Goal: Task Accomplishment & Management: Complete application form

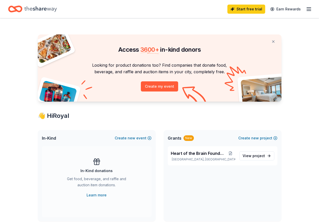
click at [307, 8] on icon "button" at bounding box center [309, 9] width 6 height 6
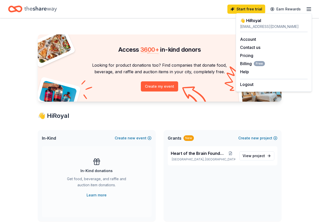
click at [31, 7] on icon "Home" at bounding box center [40, 9] width 32 height 10
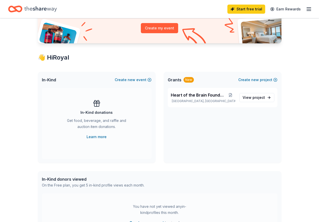
scroll to position [76, 0]
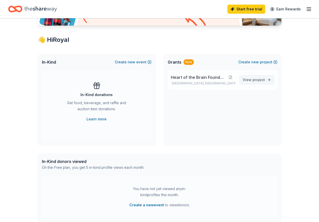
click at [258, 79] on span "project" at bounding box center [258, 80] width 12 height 4
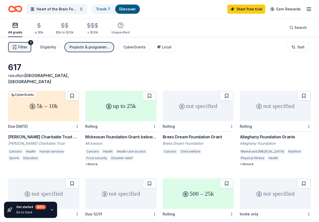
scroll to position [76, 0]
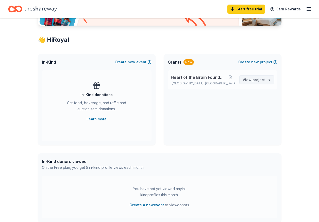
click at [259, 81] on span "project" at bounding box center [258, 80] width 12 height 4
click at [256, 81] on span "project" at bounding box center [258, 80] width 12 height 4
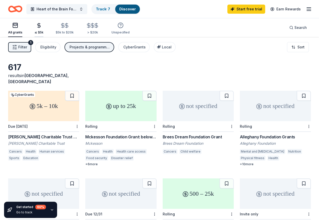
click at [38, 30] on div "≤ $5k" at bounding box center [38, 29] width 9 height 12
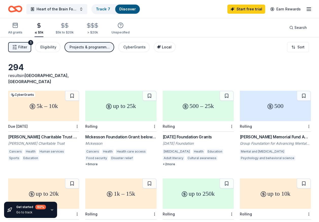
click at [168, 48] on span "Local" at bounding box center [167, 47] width 10 height 4
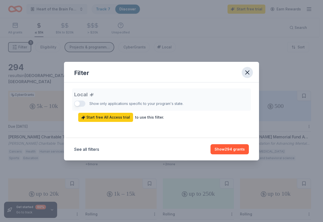
click at [247, 75] on icon "button" at bounding box center [247, 72] width 7 height 7
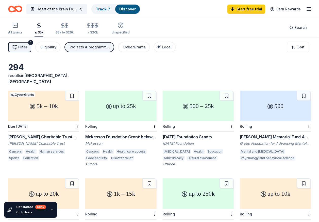
click at [195, 107] on div "500 – 25k" at bounding box center [198, 106] width 71 height 30
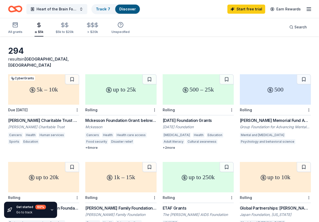
scroll to position [25, 0]
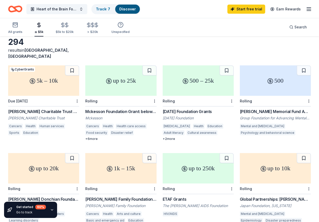
click at [270, 81] on div "500" at bounding box center [275, 80] width 71 height 30
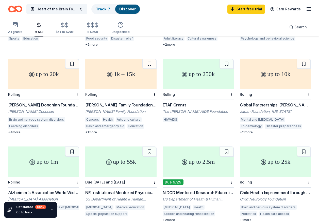
scroll to position [99, 0]
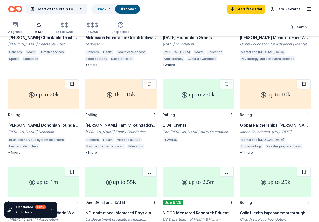
click at [266, 93] on div "up to 10k" at bounding box center [275, 94] width 71 height 30
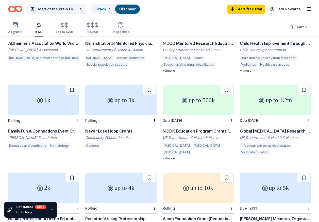
scroll to position [277, 0]
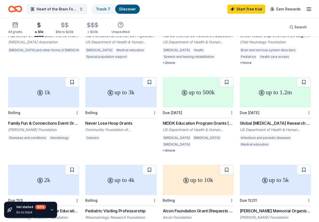
click at [52, 97] on div "1k" at bounding box center [43, 92] width 71 height 30
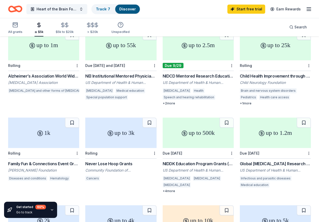
scroll to position [252, 0]
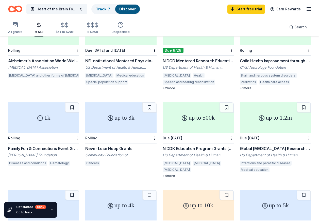
click at [116, 114] on div "up to 3k" at bounding box center [120, 117] width 71 height 30
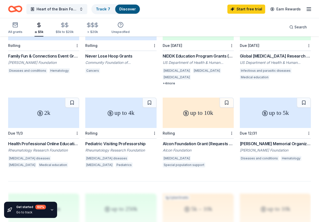
scroll to position [353, 0]
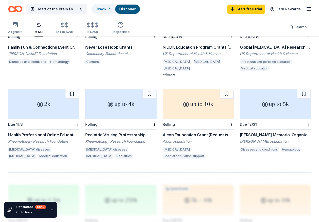
click at [44, 94] on div "2k" at bounding box center [43, 104] width 71 height 30
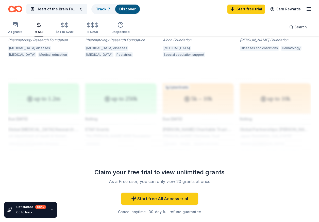
scroll to position [501, 0]
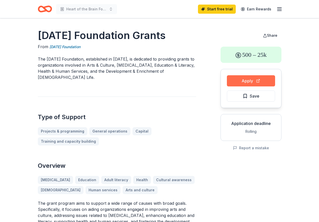
click at [234, 84] on button "Apply" at bounding box center [251, 80] width 48 height 11
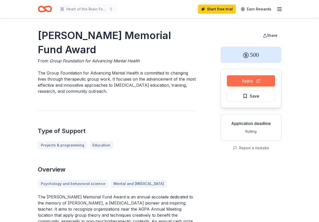
click at [232, 82] on button "Apply" at bounding box center [251, 80] width 48 height 11
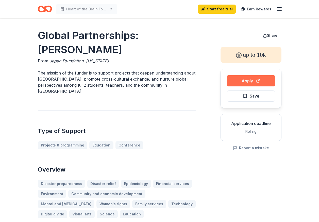
click at [236, 82] on button "Apply" at bounding box center [251, 80] width 48 height 11
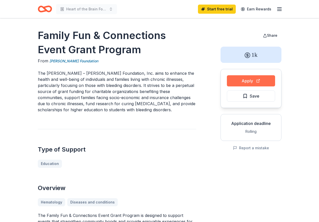
click at [238, 81] on button "Apply" at bounding box center [251, 80] width 48 height 11
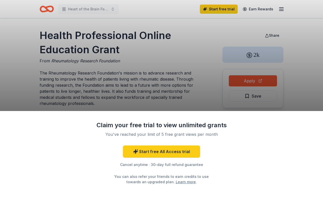
click at [224, 40] on div "Claim your free trial to view unlimited grants You've reached your limit of 5 f…" at bounding box center [161, 111] width 323 height 222
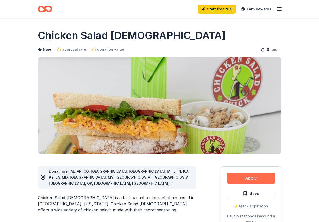
click at [249, 177] on button "Apply" at bounding box center [251, 178] width 48 height 11
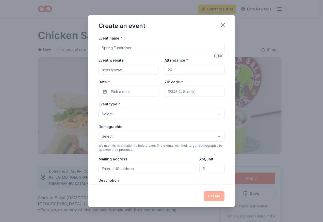
drag, startPoint x: 114, startPoint y: 49, endPoint x: 99, endPoint y: 48, distance: 15.0
click at [99, 48] on input "Event name *" at bounding box center [161, 48] width 126 height 10
click at [103, 49] on input "Event name *" at bounding box center [161, 48] width 126 height 10
click at [107, 48] on input "Event name *" at bounding box center [161, 48] width 126 height 10
click at [111, 48] on input "Event name *" at bounding box center [161, 48] width 126 height 10
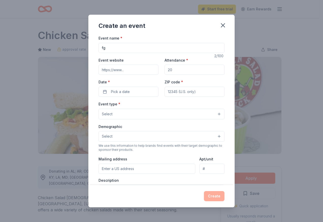
type input "f"
paste input "sensory-friendly"
click at [101, 49] on input "sensory-friendly" at bounding box center [161, 48] width 126 height 10
click at [149, 46] on input "Autism sensory-friendly" at bounding box center [161, 48] width 126 height 10
click at [144, 49] on input "[MEDICAL_DATA] sensory-friendly initiative" at bounding box center [161, 48] width 126 height 10
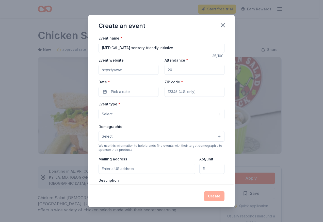
type input "[MEDICAL_DATA] sensory-friendly initiative"
click at [133, 67] on input "Event website" at bounding box center [128, 70] width 60 height 10
type input "https://heartofthebrainfoundation.square.site/"
click at [137, 92] on button "Pick a date" at bounding box center [128, 92] width 60 height 10
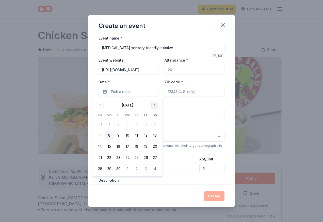
click at [153, 106] on button "Go to next month" at bounding box center [154, 105] width 7 height 7
click at [152, 106] on button "Go to next month" at bounding box center [154, 105] width 7 height 7
click at [154, 136] on button "13" at bounding box center [154, 135] width 9 height 9
drag, startPoint x: 174, startPoint y: 85, endPoint x: 174, endPoint y: 91, distance: 5.6
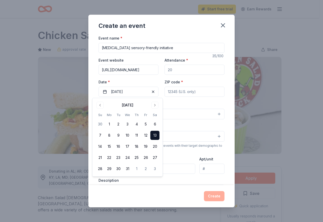
click at [174, 91] on div "ZIP code *" at bounding box center [194, 88] width 60 height 18
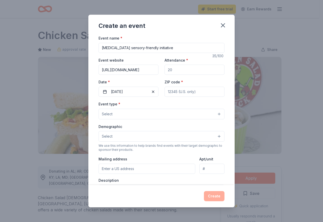
click at [174, 91] on input "ZIP code *" at bounding box center [194, 92] width 60 height 10
type input "23504"
click at [153, 82] on label "Date *" at bounding box center [128, 82] width 60 height 5
click at [153, 87] on button "12/13/2025" at bounding box center [128, 92] width 60 height 10
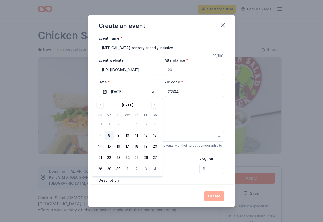
click at [175, 105] on div "Event type * Select" at bounding box center [161, 110] width 126 height 19
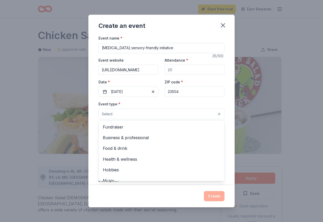
click at [168, 116] on button "Select" at bounding box center [161, 114] width 126 height 11
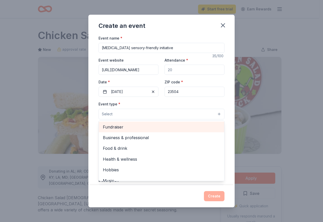
click at [161, 127] on span "Fundraiser" at bounding box center [161, 127] width 117 height 7
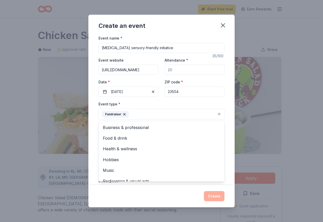
click at [147, 103] on div "Event type * Fundraiser Business & professional Food & drink Health & wellness …" at bounding box center [161, 110] width 126 height 19
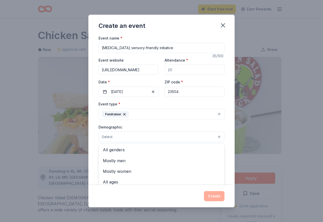
click at [144, 134] on button "Select" at bounding box center [161, 137] width 126 height 11
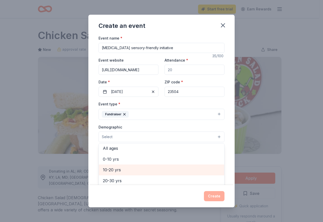
scroll to position [25, 0]
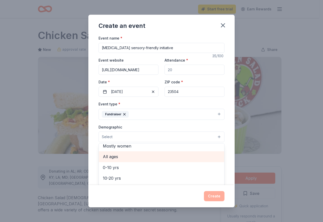
click at [142, 159] on span "All ages" at bounding box center [161, 156] width 117 height 7
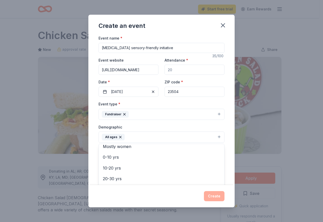
click at [141, 126] on div "Demographic All ages All genders Mostly men Mostly women 0-10 yrs 10-20 yrs 20-…" at bounding box center [161, 133] width 126 height 19
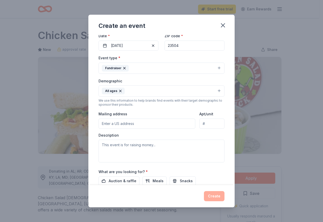
scroll to position [51, 0]
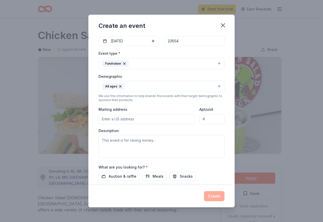
click at [105, 119] on input "Mailing address" at bounding box center [146, 119] width 97 height 10
click at [124, 119] on input "1021 Galt St, Norfolk, VA, 23504, USA" at bounding box center [146, 119] width 97 height 10
drag, startPoint x: 120, startPoint y: 118, endPoint x: 174, endPoint y: 116, distance: 53.6
click at [174, 116] on input "1021 Galt St, Norfolk, VA, 23504, USA" at bounding box center [146, 119] width 97 height 10
click at [129, 121] on input "1021 Galt Street, Norfolk, VA, 23504" at bounding box center [146, 119] width 97 height 10
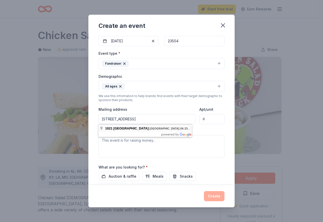
type input "1021 Galt Street, Norfolk, VA, 23504"
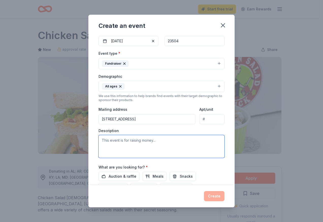
click at [113, 139] on textarea at bounding box center [161, 146] width 126 height 23
paste textarea "offering sensory-friendly activities, educational workshops, and social opportu…"
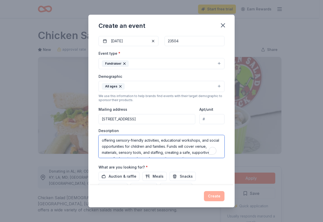
scroll to position [3, 0]
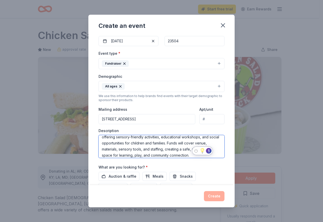
drag, startPoint x: 159, startPoint y: 138, endPoint x: 193, endPoint y: 139, distance: 34.0
click at [192, 139] on textarea "offering sensory-friendly activities, educational workshops, and social opportu…" at bounding box center [161, 146] width 126 height 23
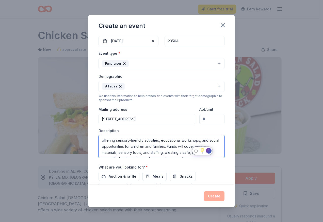
scroll to position [0, 0]
click at [201, 139] on textarea "offering sensory-friendly activities, educational workshops, and social opportu…" at bounding box center [161, 146] width 126 height 23
click at [169, 143] on textarea "offering sensory-friendly activities, educational workshops, and social opportu…" at bounding box center [161, 146] width 126 height 23
drag, startPoint x: 159, startPoint y: 142, endPoint x: 201, endPoint y: 140, distance: 42.2
click at [201, 140] on textarea "offering sensory-friendly activities, educational workshops, and social opportu…" at bounding box center [161, 146] width 126 height 23
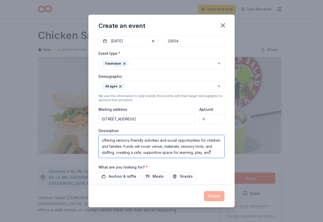
drag, startPoint x: 178, startPoint y: 148, endPoint x: 167, endPoint y: 148, distance: 10.9
click at [167, 148] on textarea "offering sensory-friendly activities and social opportunities for children and …" at bounding box center [161, 146] width 126 height 23
drag, startPoint x: 121, startPoint y: 153, endPoint x: 108, endPoint y: 152, distance: 13.0
click at [108, 152] on textarea "offering sensory-friendly activities and social opportunities for children and …" at bounding box center [161, 146] width 126 height 23
click at [122, 155] on textarea "offering sensory-friendly activities and social opportunities for children and …" at bounding box center [161, 146] width 126 height 23
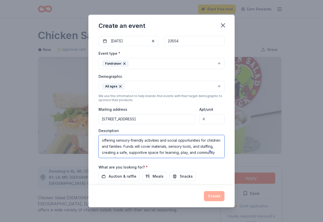
scroll to position [3, 0]
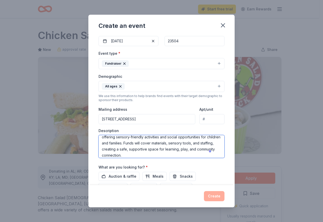
drag, startPoint x: 123, startPoint y: 154, endPoint x: 100, endPoint y: 150, distance: 22.6
click at [100, 150] on textarea "offering sensory-friendly activities and social opportunities for children and …" at bounding box center [161, 146] width 126 height 23
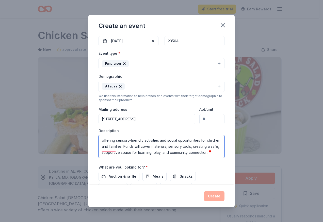
scroll to position [0, 0]
click at [184, 148] on textarea "offering sensory-friendly activities and social opportunities for children and …" at bounding box center [161, 146] width 126 height 23
click at [174, 148] on textarea "offering sensory-friendly activities and social opportunities for children and …" at bounding box center [161, 146] width 126 height 23
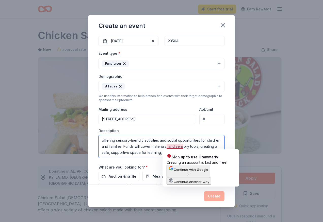
click at [158, 150] on textarea "offering sensory-friendly activities and social opportunities for children and …" at bounding box center [161, 146] width 126 height 23
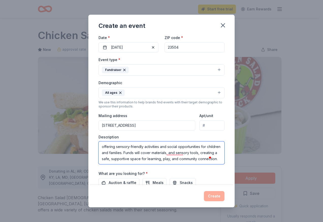
scroll to position [51, 0]
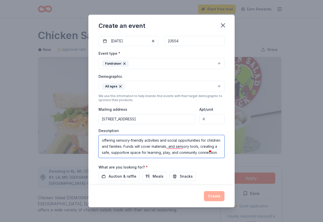
click at [103, 143] on textarea "offering sensory-friendly activities and social opportunities for children and …" at bounding box center [161, 146] width 126 height 23
click at [117, 142] on textarea "Offering sensory-friendly activities and social opportunities for children and …" at bounding box center [161, 146] width 126 height 23
click at [116, 142] on textarea "Offering sensory-friendly activities and social opportunities for children and …" at bounding box center [161, 146] width 126 height 23
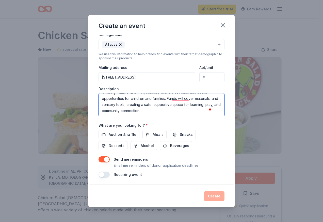
scroll to position [93, 0]
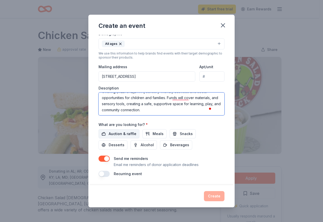
type textarea "Offering [MEDICAL_DATA] sensory-friendly activities and social opportunities fo…"
click at [107, 133] on button "Auction & raffle" at bounding box center [118, 133] width 41 height 9
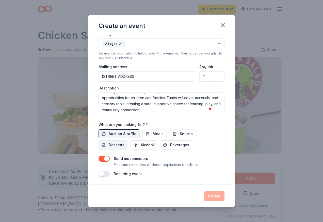
click at [111, 144] on span "Desserts" at bounding box center [117, 145] width 16 height 6
click at [160, 135] on span "Meals" at bounding box center [157, 134] width 11 height 6
click at [176, 135] on button "Snacks" at bounding box center [182, 133] width 26 height 9
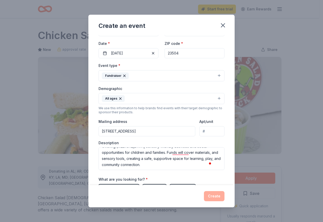
scroll to position [0, 0]
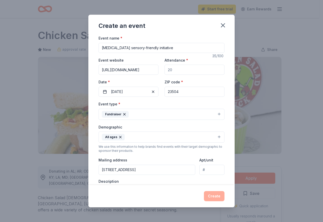
click at [215, 199] on div "Create" at bounding box center [161, 196] width 126 height 10
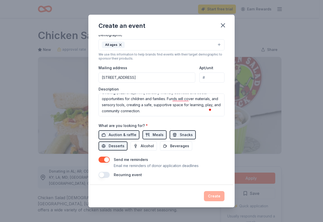
scroll to position [93, 0]
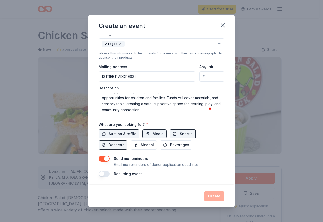
click at [105, 175] on button "button" at bounding box center [103, 174] width 11 height 6
click at [102, 174] on button "button" at bounding box center [103, 174] width 11 height 6
click at [217, 199] on div "Create" at bounding box center [161, 196] width 126 height 10
drag, startPoint x: 217, startPoint y: 199, endPoint x: 203, endPoint y: 175, distance: 27.9
click at [203, 175] on div "Recurring event" at bounding box center [161, 174] width 126 height 6
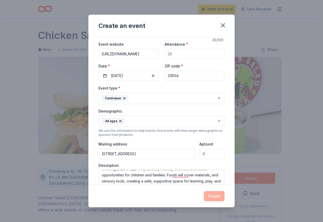
scroll to position [0, 0]
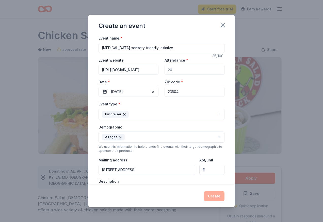
click at [182, 69] on input "Attendance *" at bounding box center [194, 70] width 60 height 10
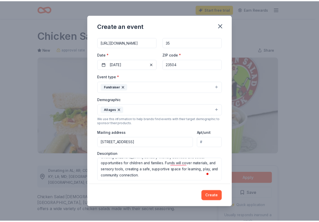
scroll to position [93, 0]
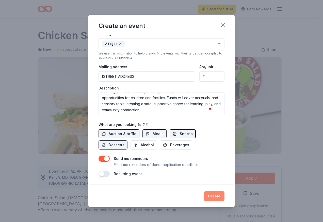
type input "35"
click at [212, 197] on button "Create" at bounding box center [214, 196] width 21 height 10
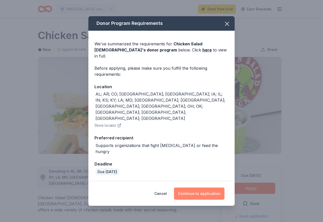
click at [198, 188] on button "Continue to application" at bounding box center [199, 194] width 50 height 12
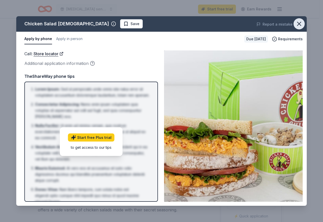
click at [299, 26] on icon "button" at bounding box center [298, 23] width 7 height 7
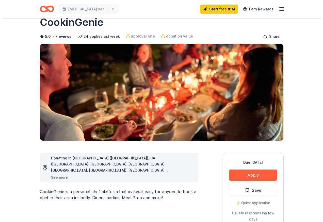
scroll to position [25, 0]
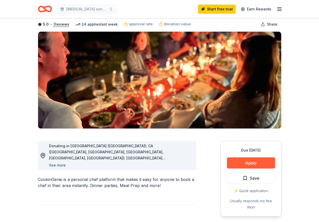
click at [56, 166] on button "See more" at bounding box center [57, 165] width 17 height 6
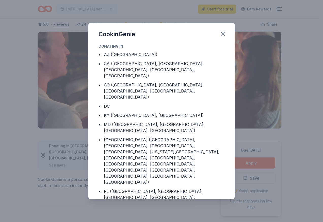
scroll to position [33, 0]
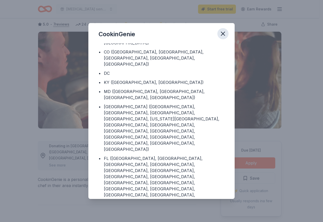
click at [225, 33] on icon "button" at bounding box center [222, 33] width 7 height 7
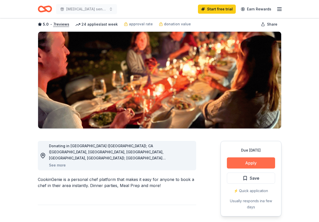
click at [248, 160] on button "Apply" at bounding box center [251, 163] width 48 height 11
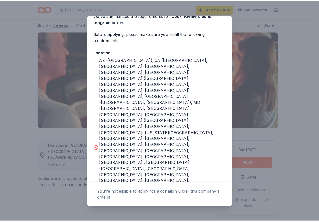
scroll to position [50, 0]
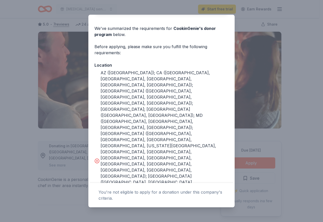
click at [162, 7] on div "Donor Program Requirements The following requirements may not be met: This comp…" at bounding box center [161, 111] width 323 height 222
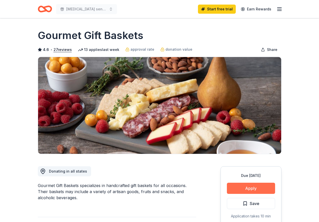
click at [246, 188] on button "Apply" at bounding box center [251, 188] width 48 height 11
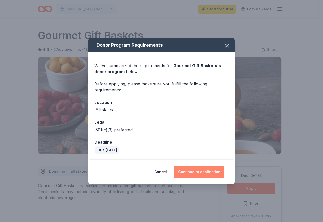
click at [203, 171] on button "Continue to application" at bounding box center [199, 172] width 50 height 12
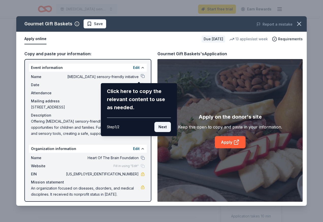
click at [163, 129] on button "Next" at bounding box center [162, 127] width 16 height 10
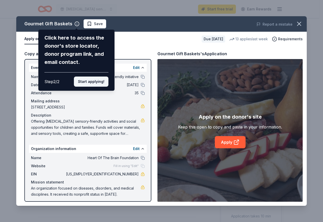
click at [101, 84] on button "Start applying!" at bounding box center [91, 82] width 34 height 10
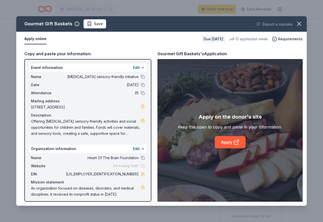
click at [223, 142] on div "Gourmet Gift Baskets Save Report a mistake Apply online Due [DATE] 13 applies l…" at bounding box center [161, 111] width 290 height 190
click at [236, 143] on div "Gourmet Gift Baskets Save Report a mistake Apply online Due [DATE] 13 applies l…" at bounding box center [161, 111] width 290 height 190
click at [234, 140] on icon at bounding box center [236, 142] width 6 height 6
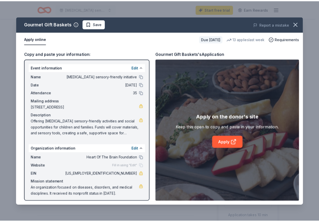
scroll to position [2, 0]
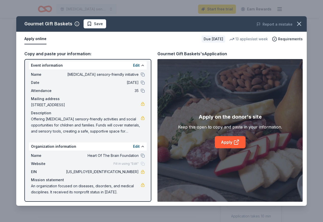
drag, startPoint x: 121, startPoint y: 133, endPoint x: 119, endPoint y: 132, distance: 2.7
click at [121, 133] on span "Offering [MEDICAL_DATA] sensory-friendly activities and social opportunities fo…" at bounding box center [86, 125] width 110 height 18
click at [136, 64] on div "Edit" at bounding box center [139, 65] width 12 height 6
drag, startPoint x: 99, startPoint y: 125, endPoint x: 108, endPoint y: 129, distance: 10.6
click at [108, 129] on span "Offering [MEDICAL_DATA] sensory-friendly activities and social opportunities fo…" at bounding box center [86, 125] width 110 height 18
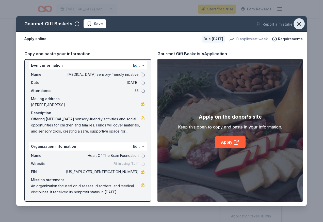
click at [297, 23] on icon "button" at bounding box center [298, 23] width 7 height 7
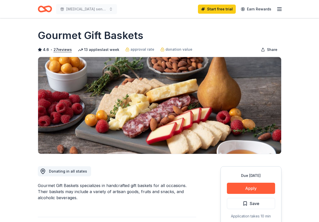
click at [42, 10] on icon "Home" at bounding box center [45, 9] width 14 height 12
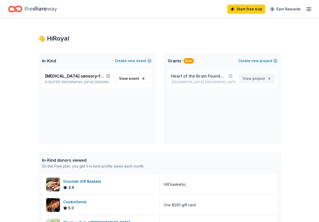
click at [249, 76] on span "View project" at bounding box center [253, 79] width 22 height 6
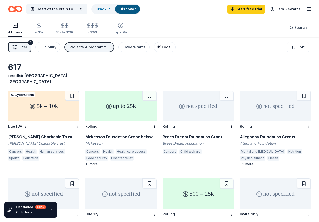
click at [163, 48] on span "Local" at bounding box center [167, 47] width 10 height 4
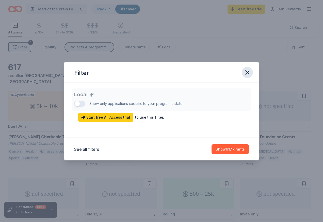
click at [246, 74] on icon "button" at bounding box center [247, 72] width 7 height 7
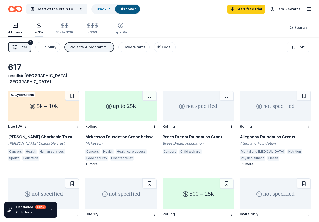
click at [41, 27] on icon "button" at bounding box center [39, 26] width 6 height 6
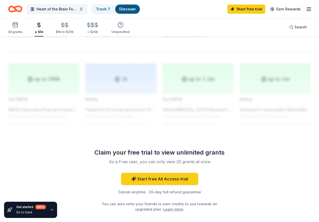
scroll to position [501, 0]
